Goal: Find specific fact: Find specific fact

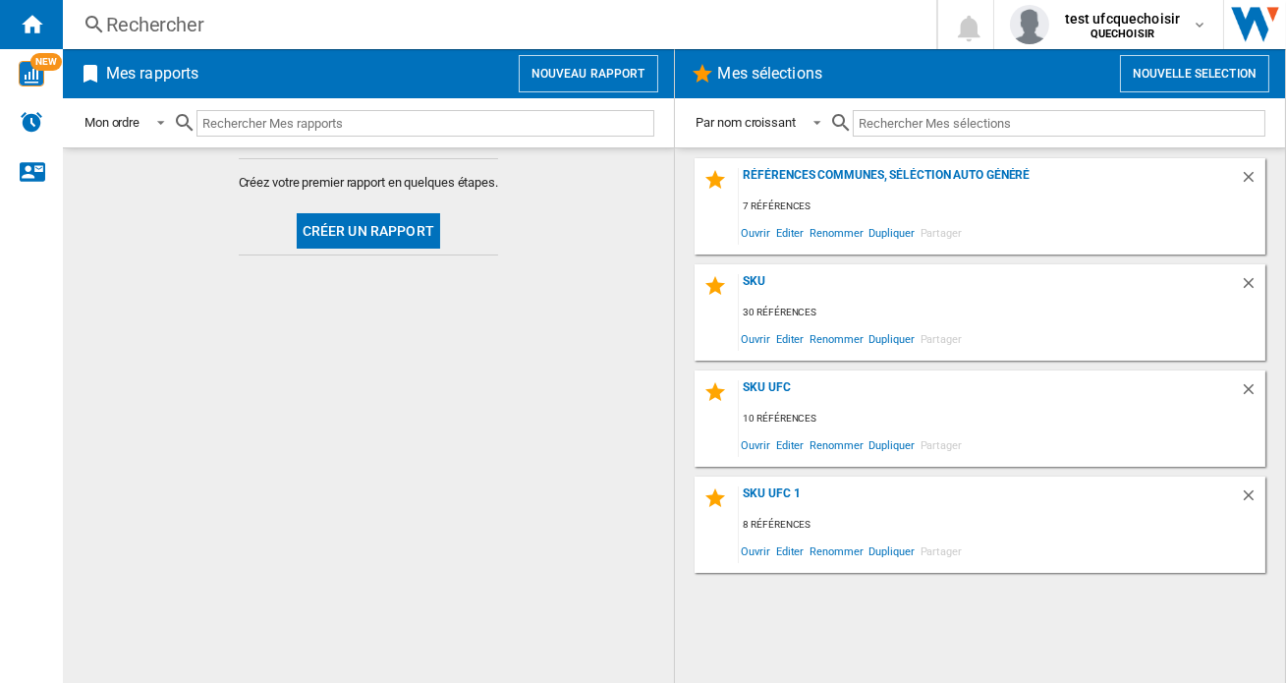
click at [225, 23] on div "Rechercher" at bounding box center [495, 24] width 779 height 27
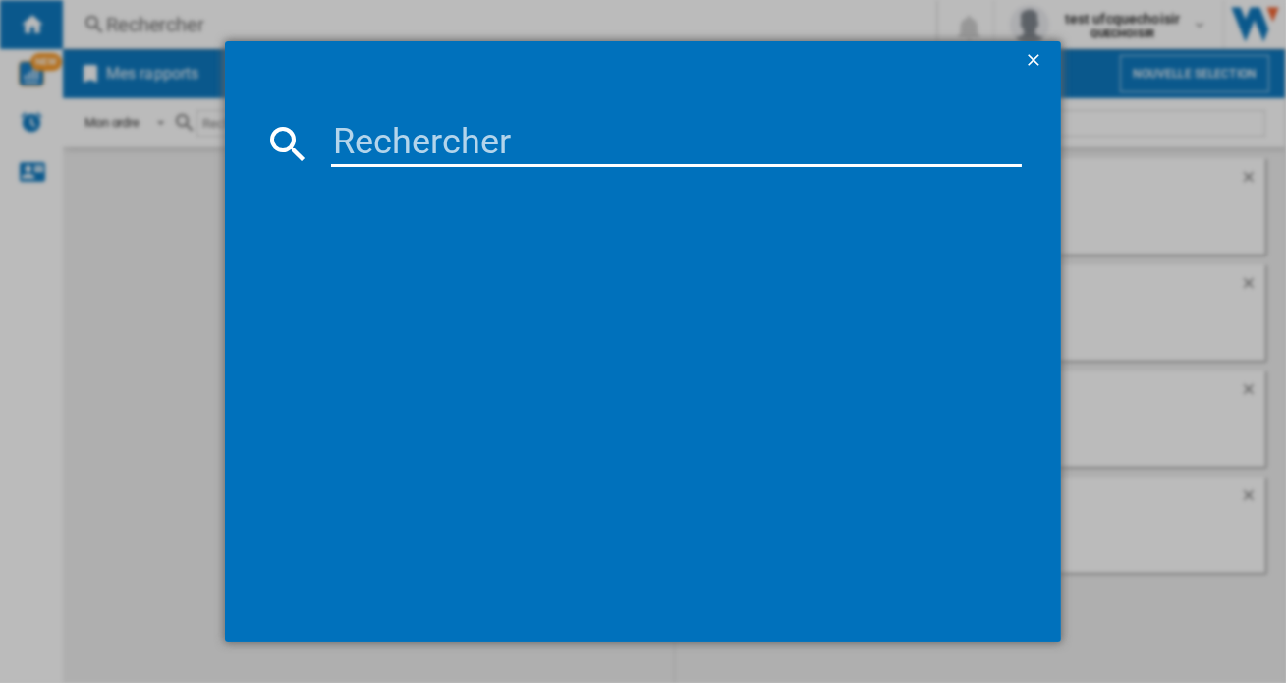
click at [500, 136] on input at bounding box center [676, 143] width 690 height 47
paste input "KLINDO KSG220024 BLANC TURQUOISE"
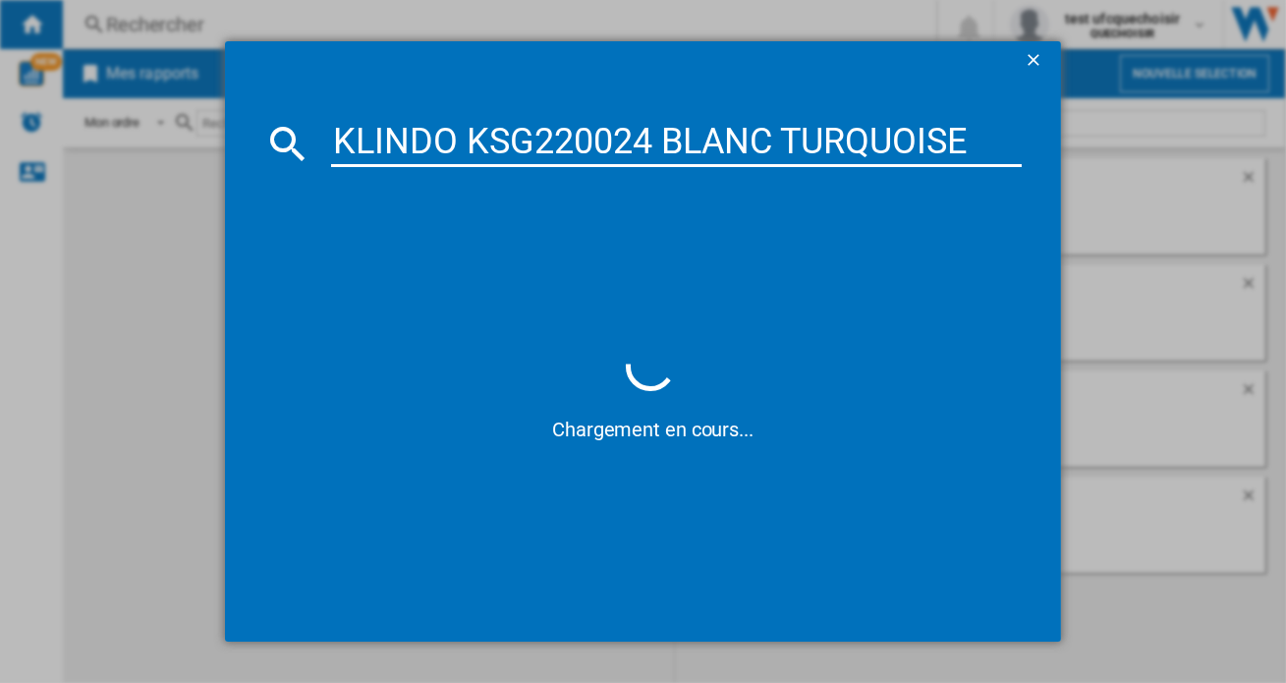
type input "KLINDO KSG220024 BLANC TURQUOISE"
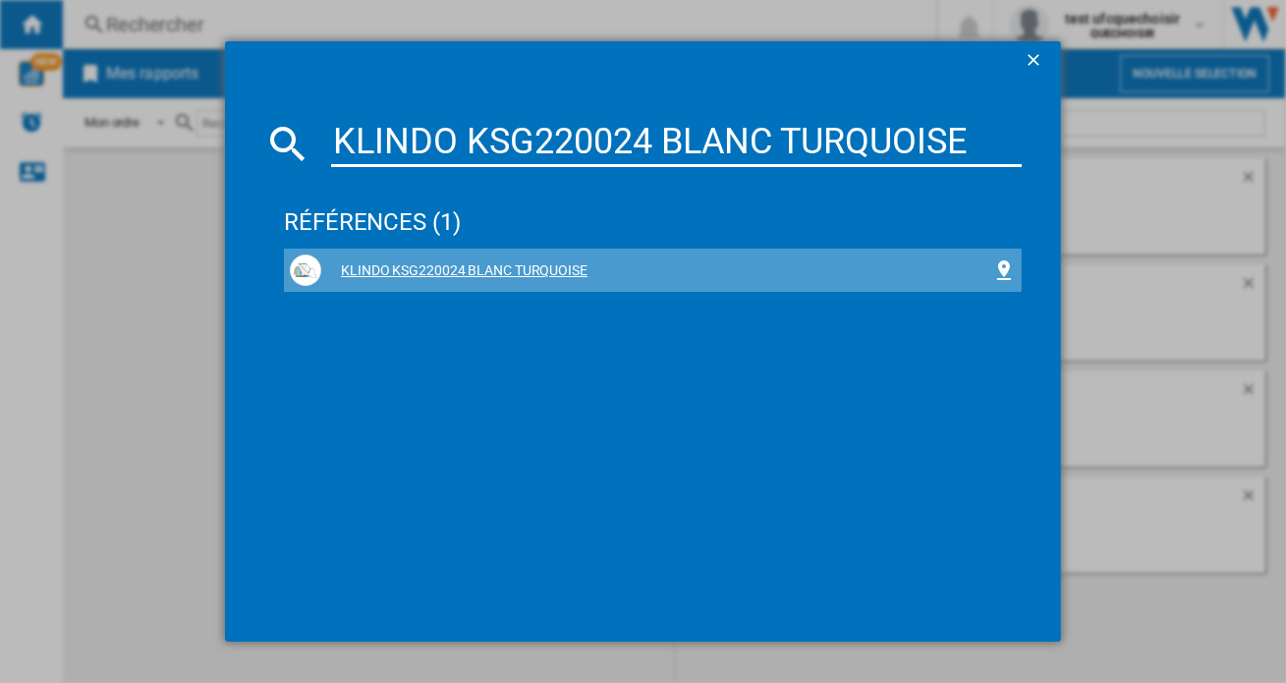
click at [508, 269] on div "KLINDO KSG220024 BLANC TURQUOISE" at bounding box center [656, 271] width 671 height 20
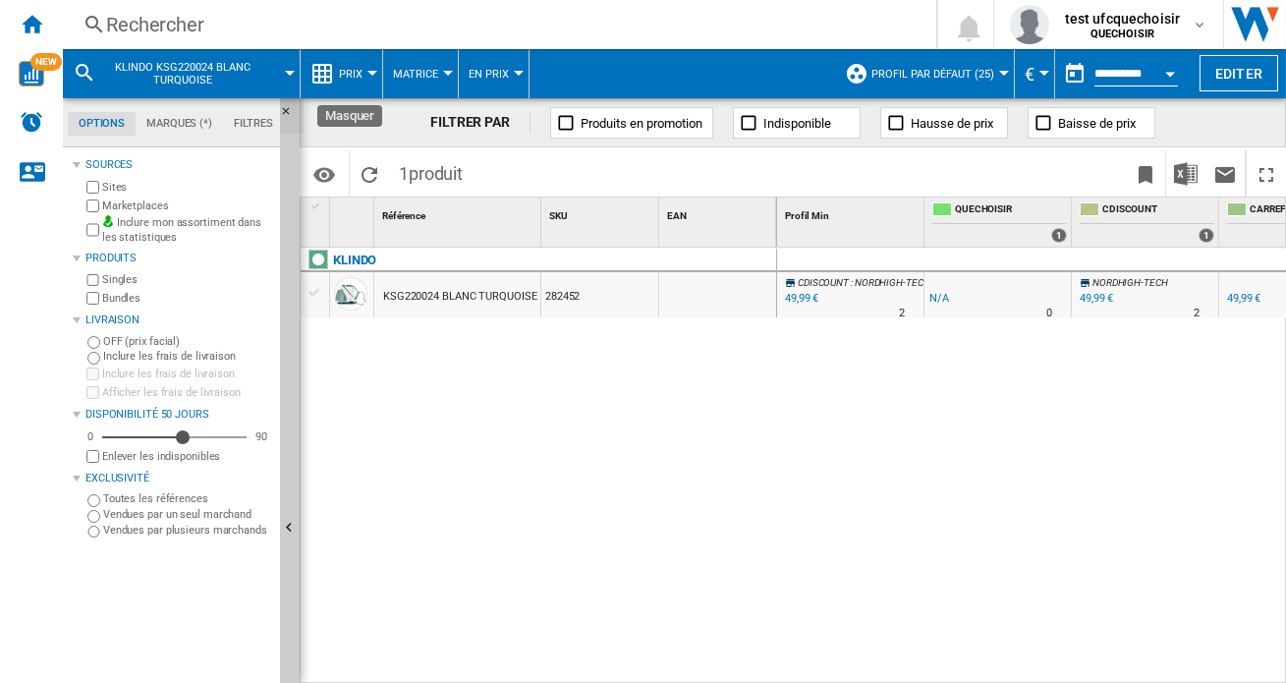
click at [284, 111] on ng-md-icon "Masquer" at bounding box center [292, 117] width 24 height 24
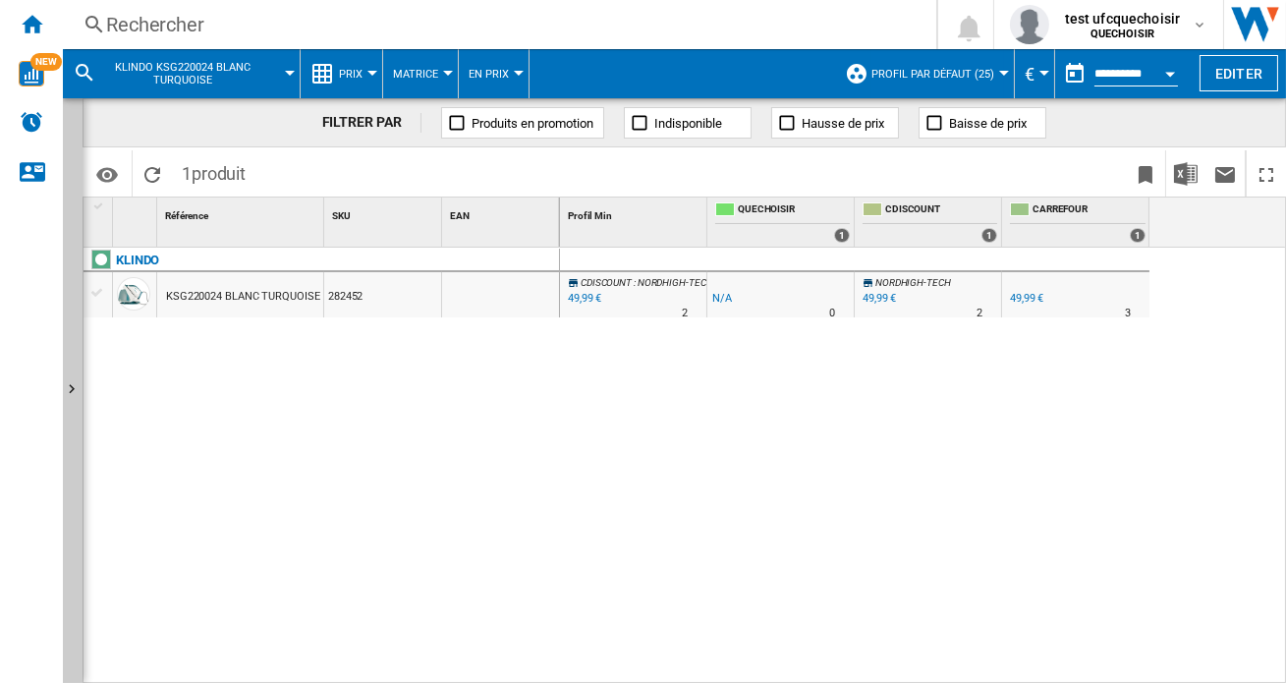
click at [875, 296] on div "49,99 €" at bounding box center [878, 298] width 33 height 13
click at [1025, 296] on div "49,99 €" at bounding box center [1026, 298] width 33 height 13
click at [1120, 21] on span "test ufcquechoisir" at bounding box center [1123, 19] width 116 height 20
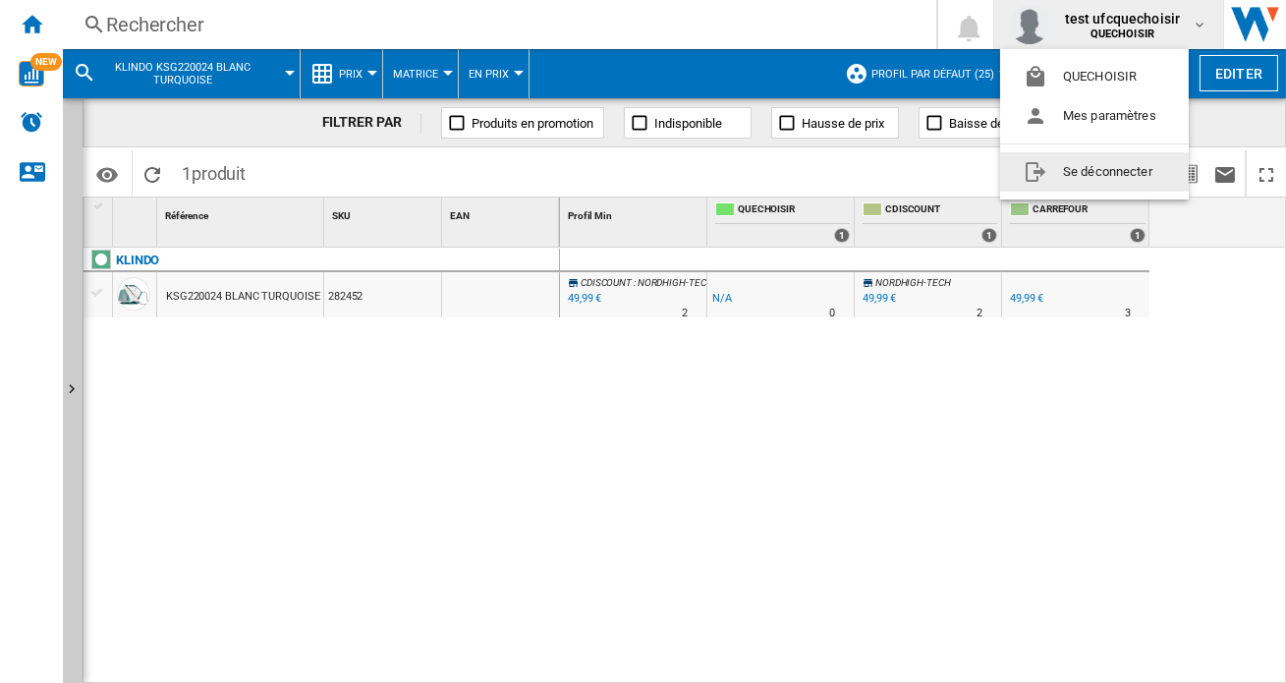
click at [1093, 172] on button "Se déconnecter" at bounding box center [1094, 171] width 189 height 39
